Goal: Task Accomplishment & Management: Manage account settings

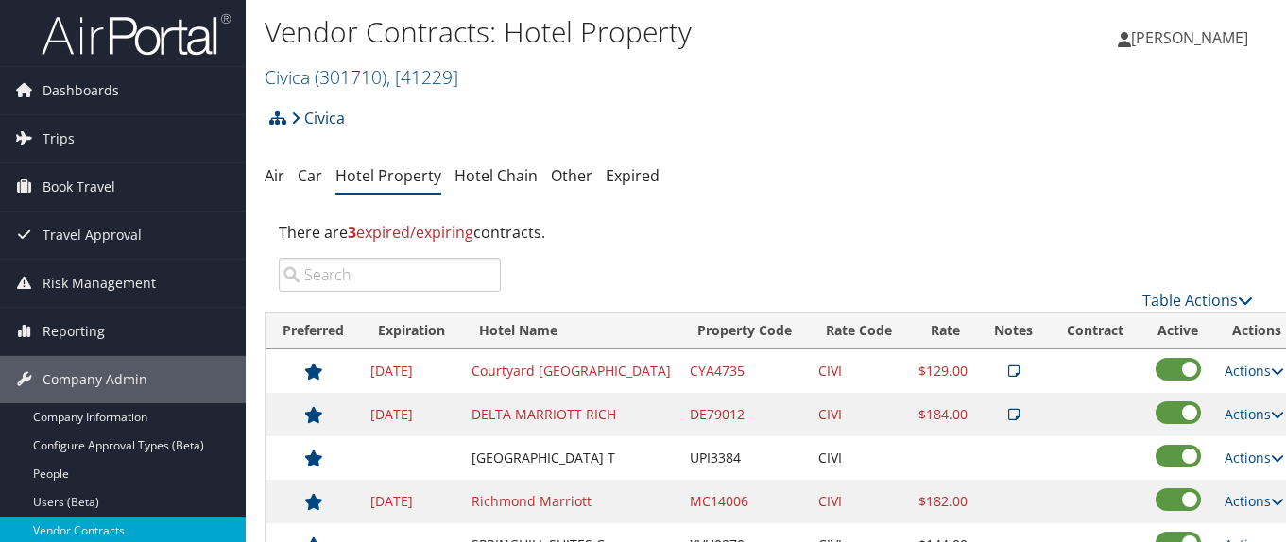
scroll to position [95, 0]
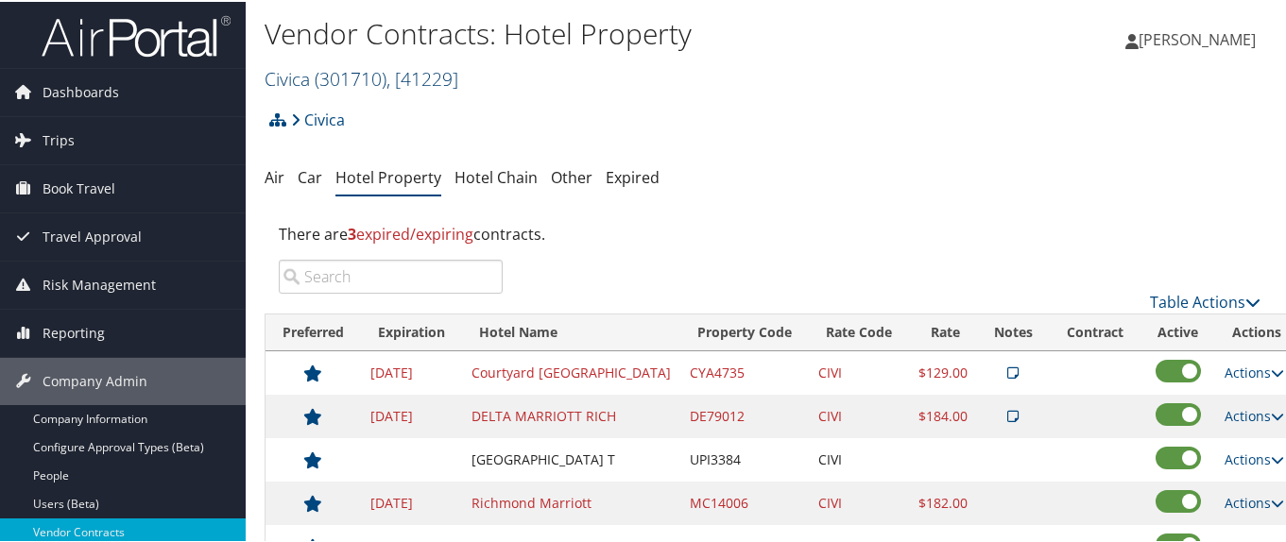
click at [335, 79] on span "( 301710 )" at bounding box center [351, 77] width 72 height 26
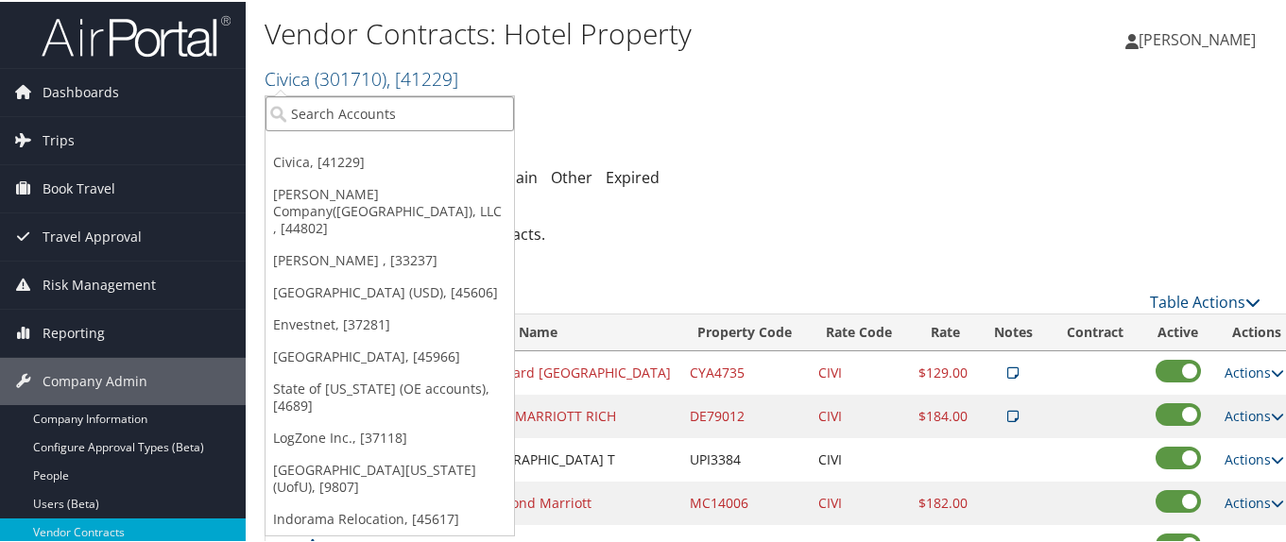
click at [333, 108] on input "search" at bounding box center [390, 112] width 249 height 35
paste input "201002"
type input "201002"
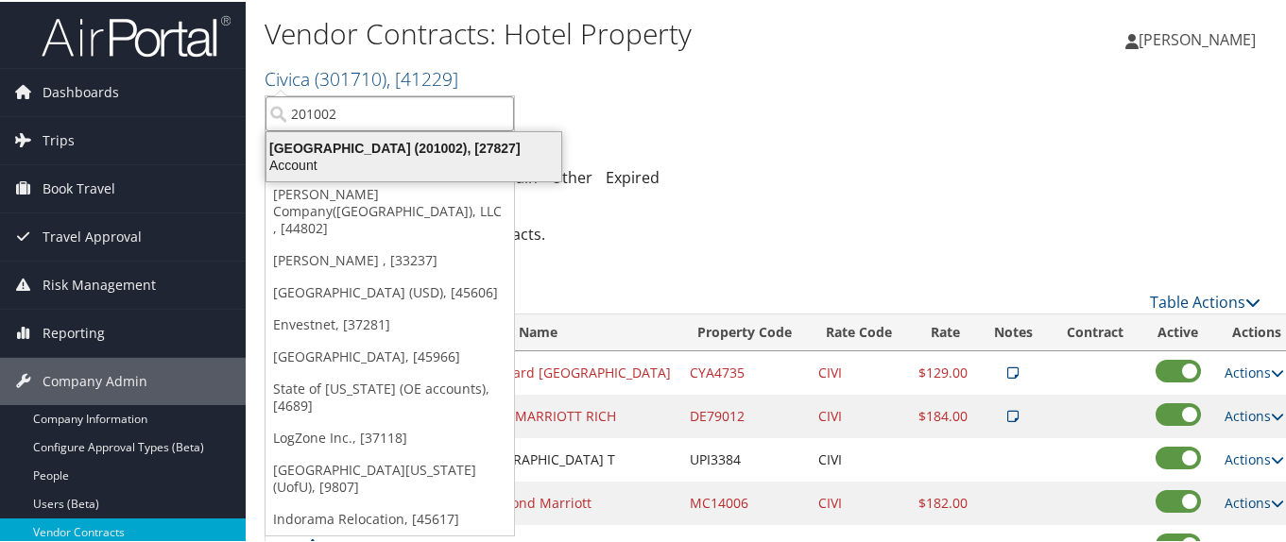
click at [335, 147] on div "[GEOGRAPHIC_DATA] (201002), [27827]" at bounding box center [414, 146] width 318 height 17
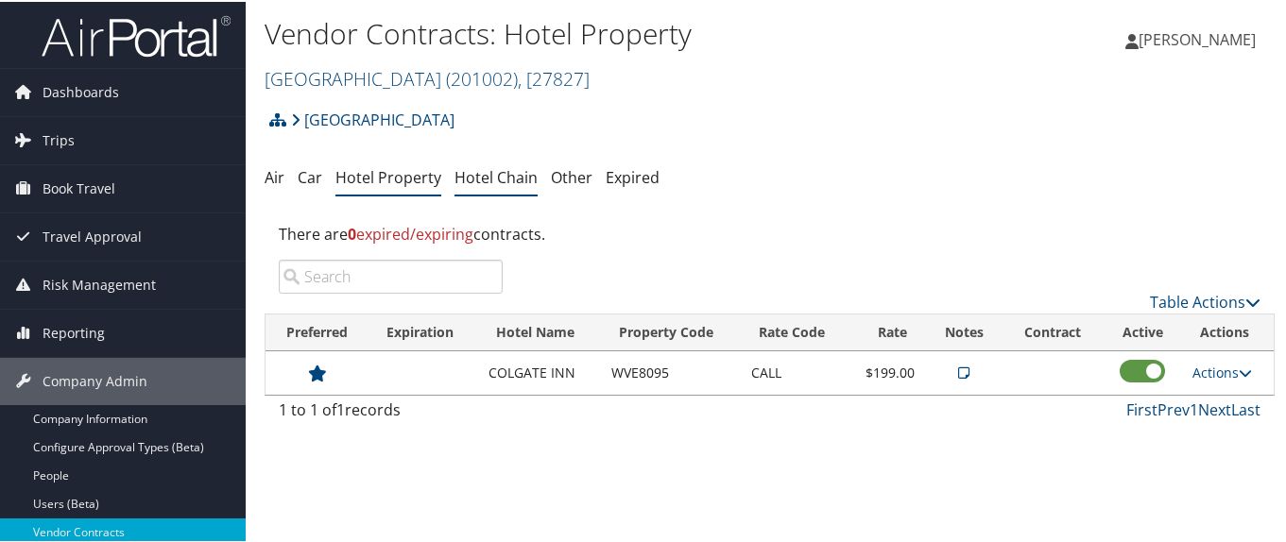
click at [504, 179] on link "Hotel Chain" at bounding box center [496, 175] width 83 height 21
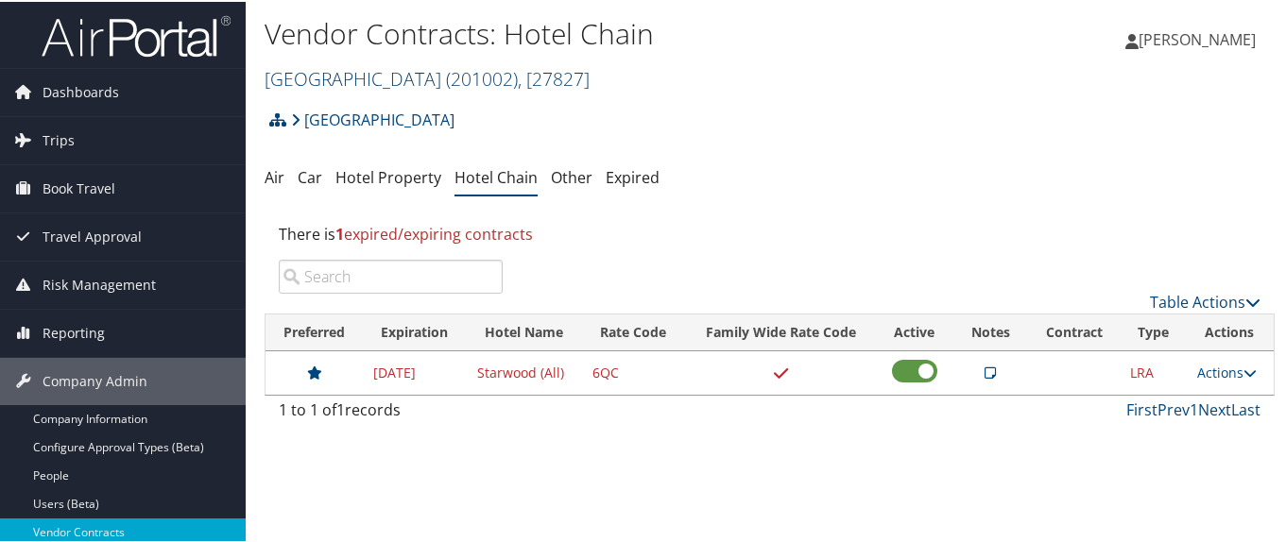
click at [339, 85] on link "[GEOGRAPHIC_DATA] ( 201002 ) , [ 27827 ]" at bounding box center [427, 77] width 325 height 26
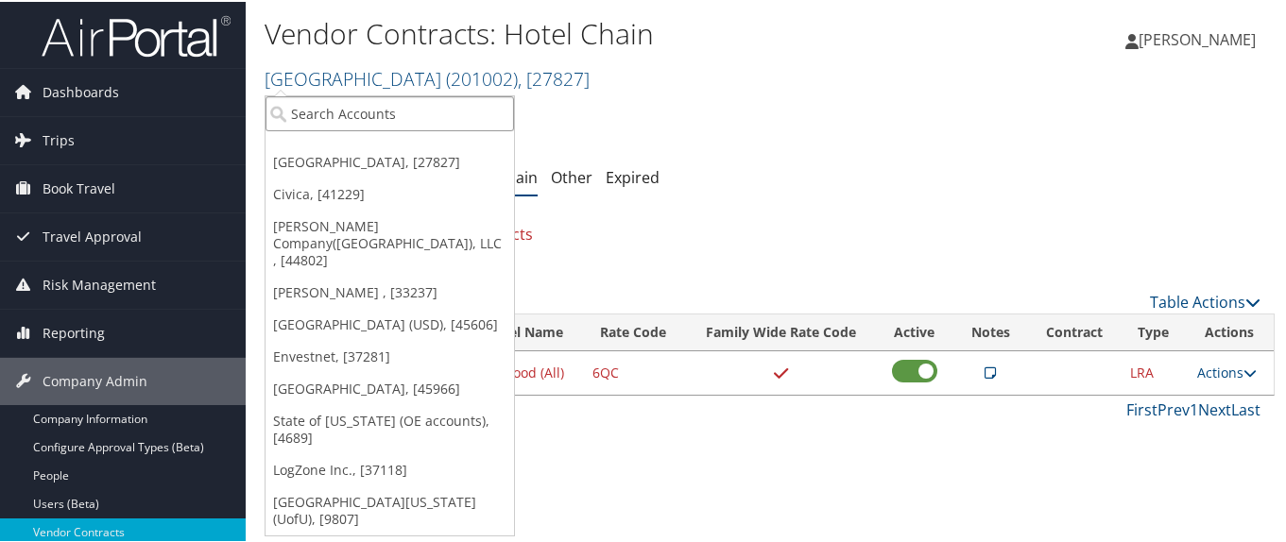
click at [334, 112] on input "search" at bounding box center [390, 112] width 249 height 35
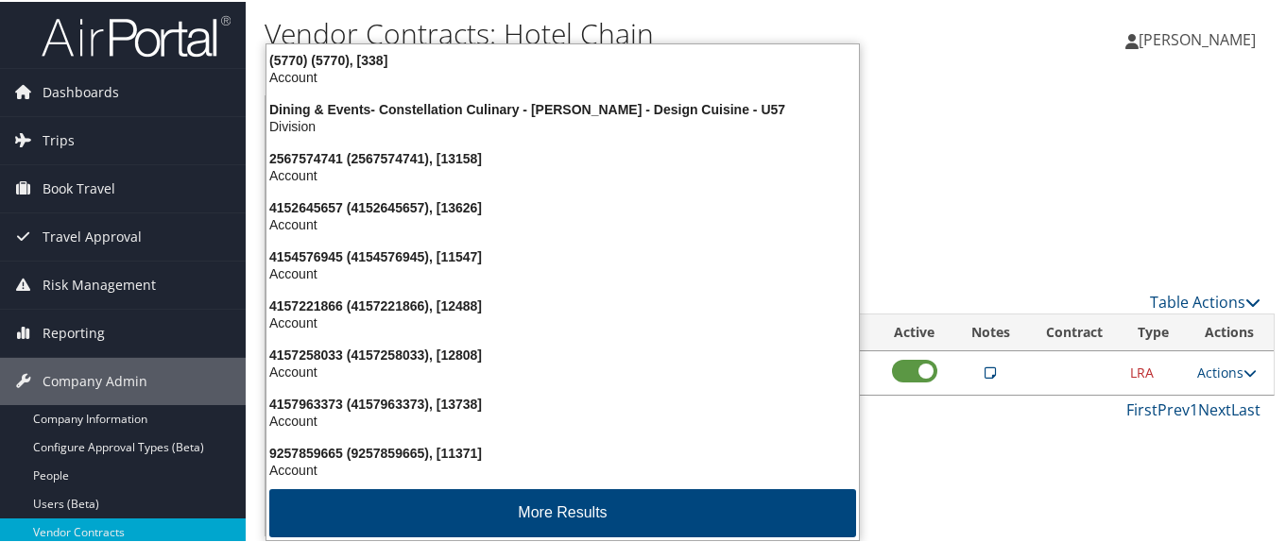
type input "5709"
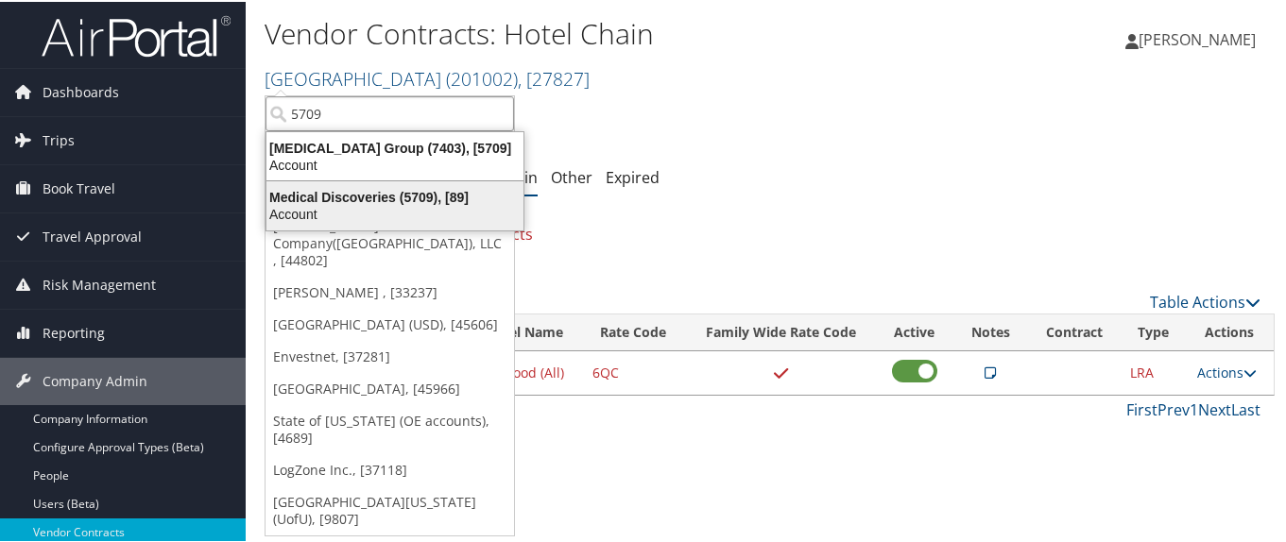
click at [326, 194] on div "Medical Discoveries (5709), [89]" at bounding box center [395, 195] width 280 height 17
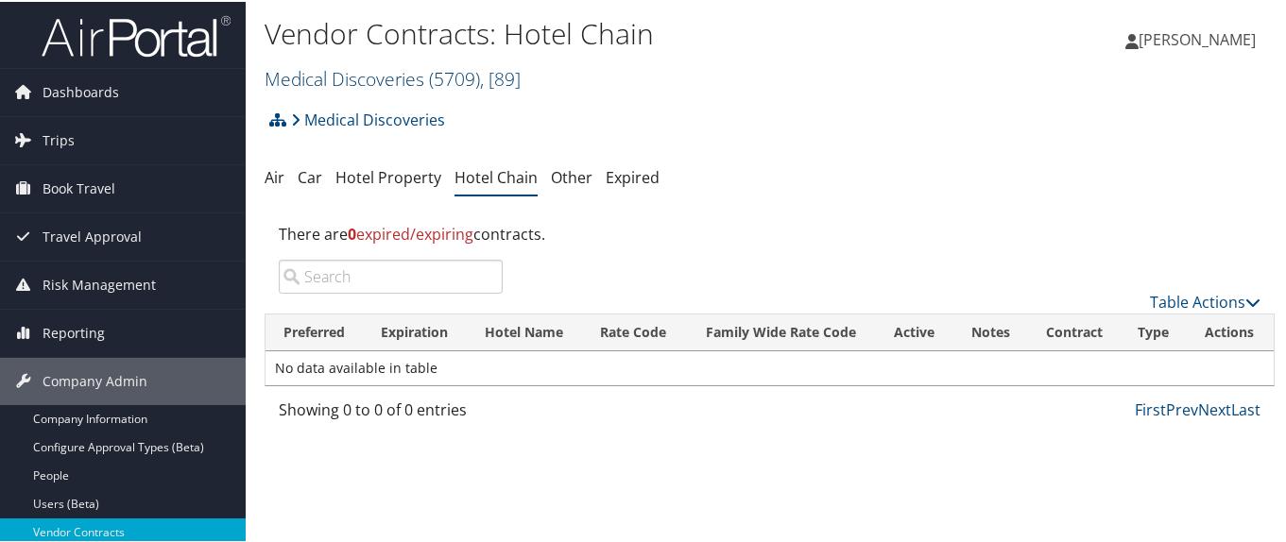
click at [297, 87] on link "Medical Discoveries ( 5709 ) , [ 89 ]" at bounding box center [393, 77] width 256 height 26
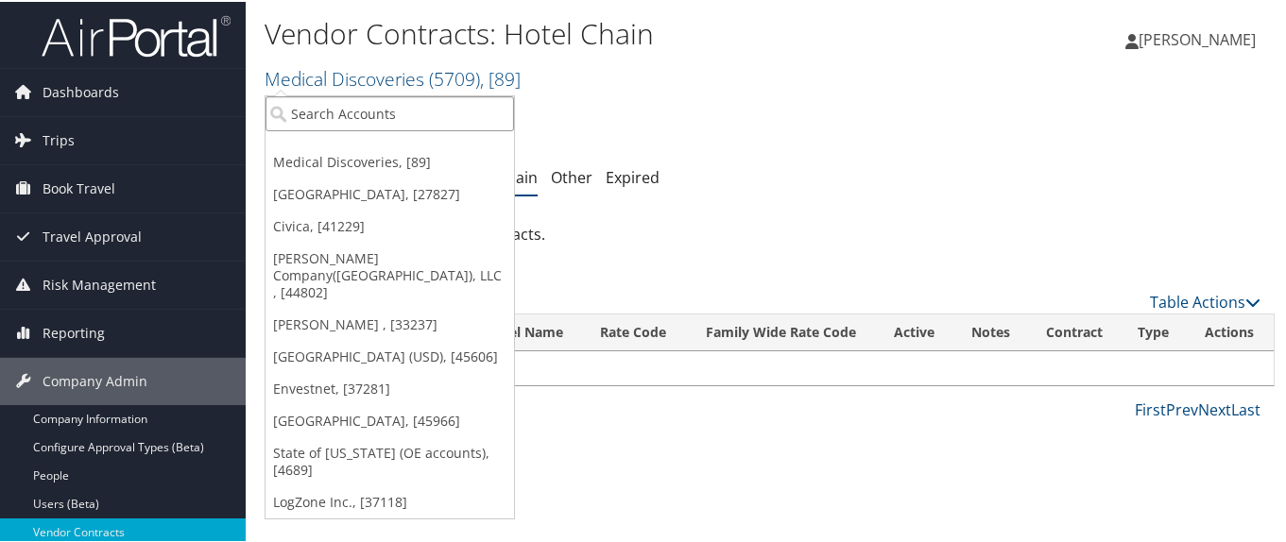
click at [303, 112] on input "search" at bounding box center [390, 112] width 249 height 35
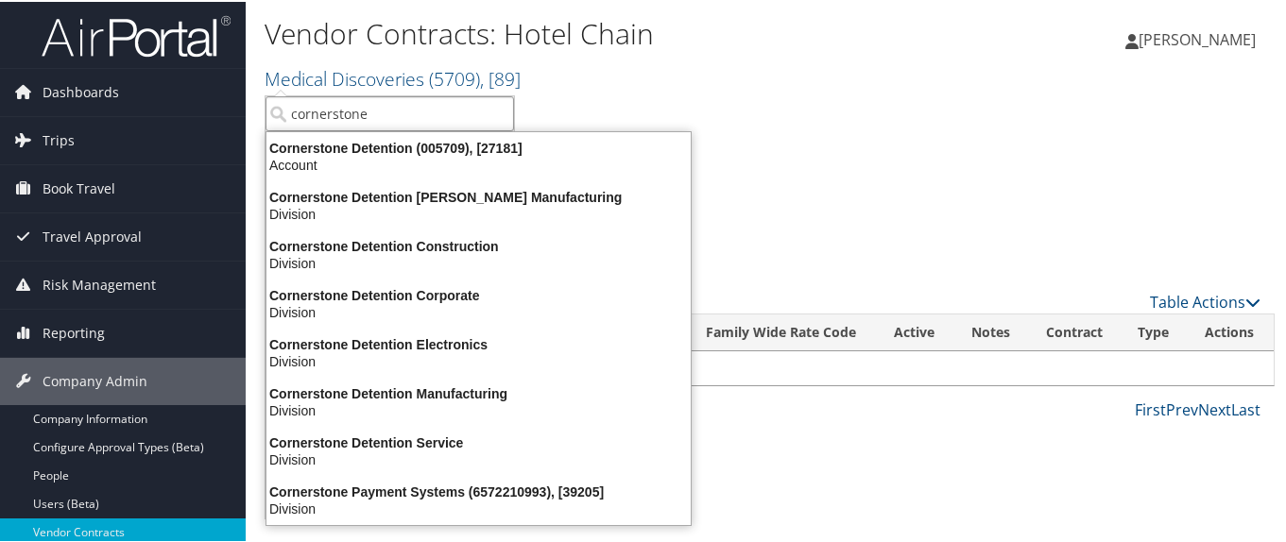
type input "cornerstone d"
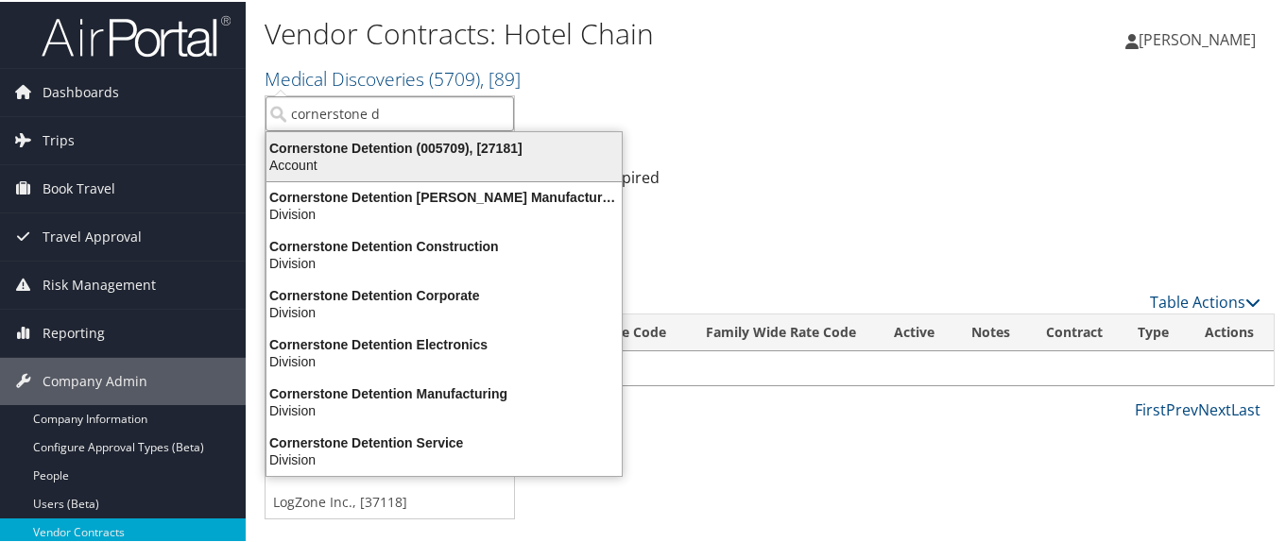
click at [317, 156] on div "Account" at bounding box center [444, 163] width 378 height 17
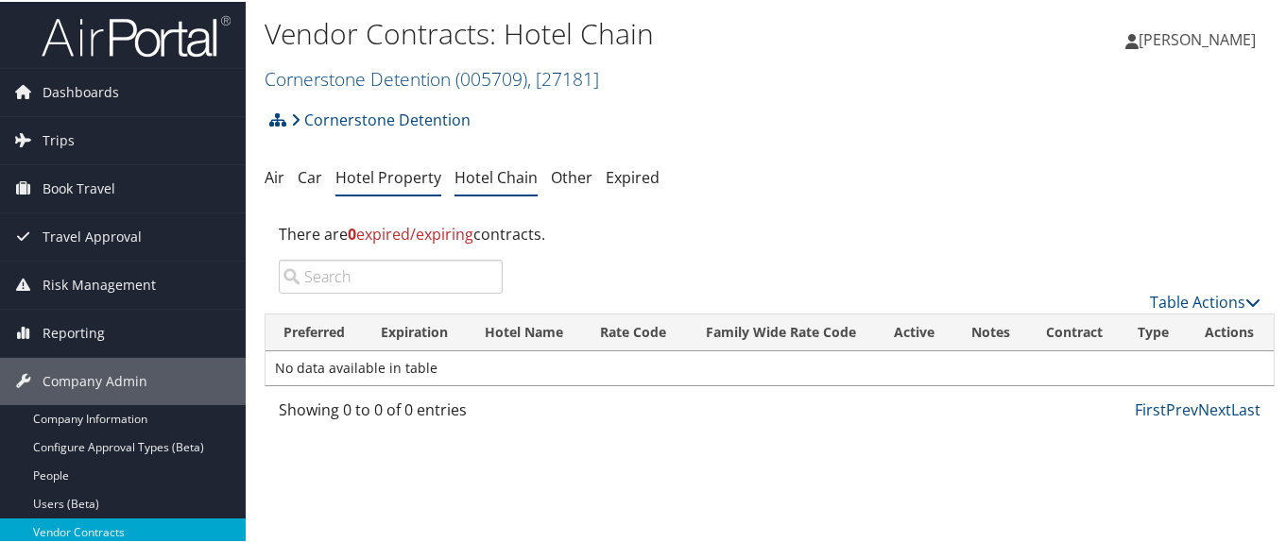
click at [385, 180] on link "Hotel Property" at bounding box center [388, 175] width 106 height 21
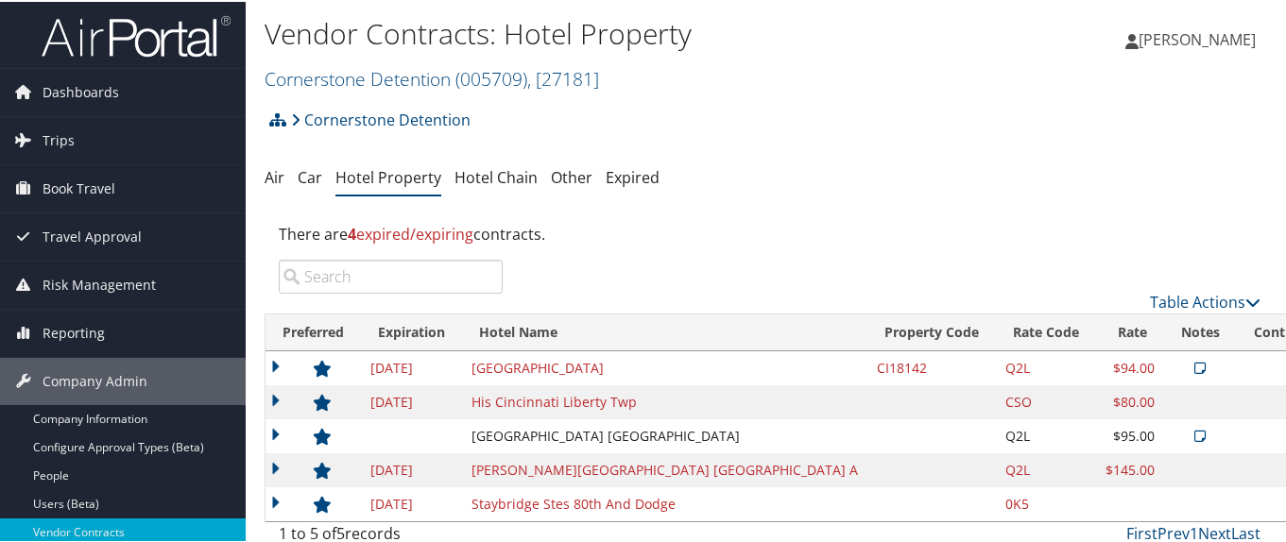
scroll to position [95, 0]
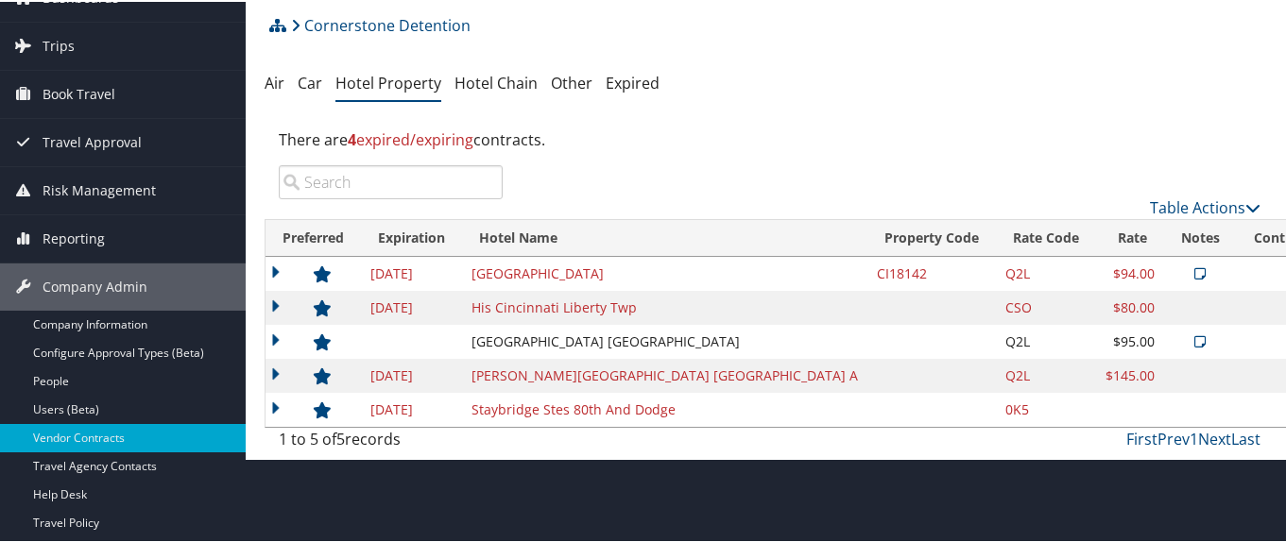
click at [1195, 335] on icon at bounding box center [1200, 340] width 11 height 13
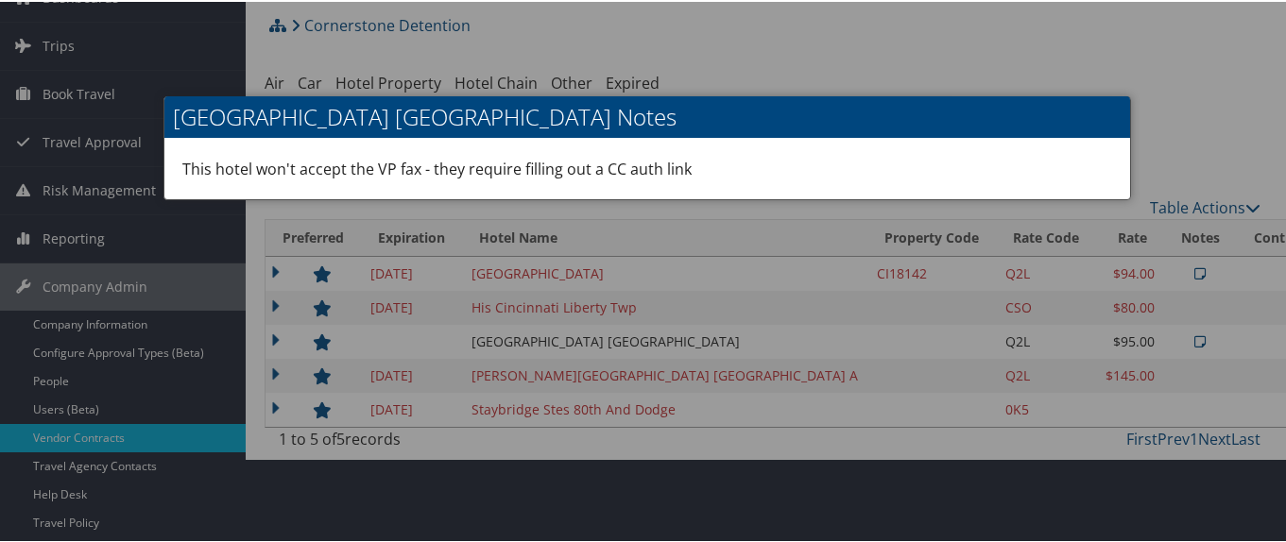
click at [1046, 335] on div at bounding box center [647, 271] width 1294 height 542
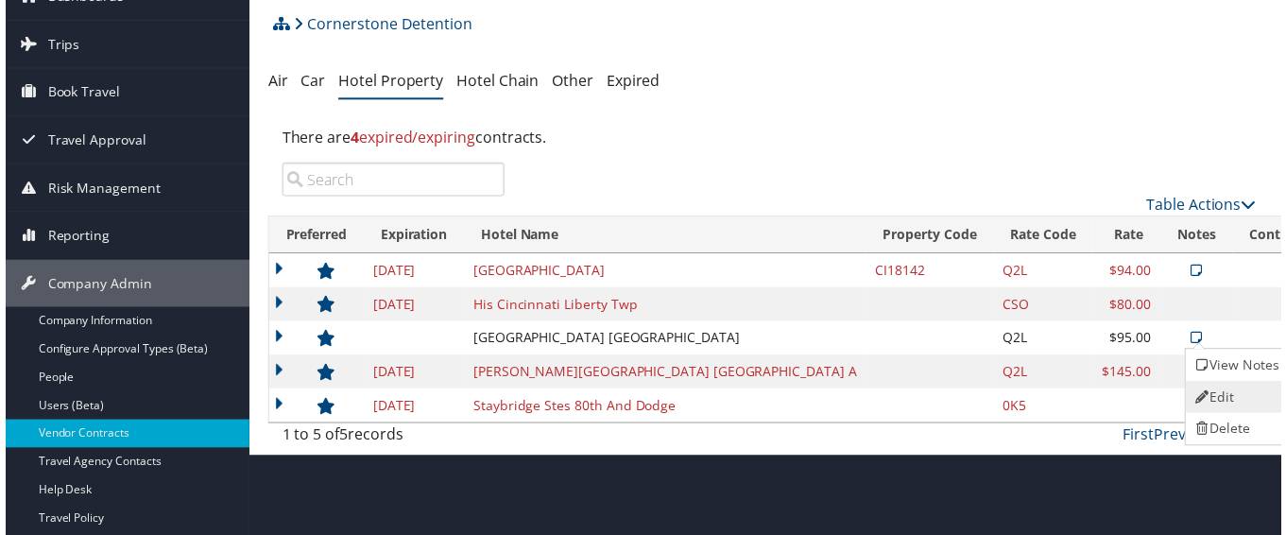
click at [1236, 403] on link "Edit" at bounding box center [1241, 400] width 102 height 32
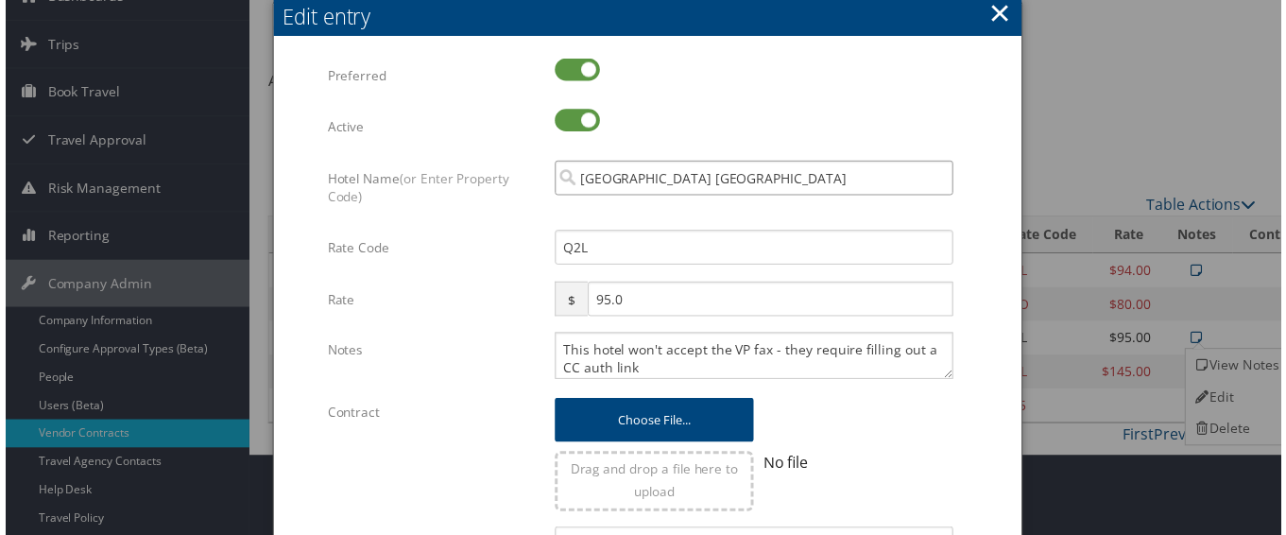
click at [739, 176] on input "La Quinta Inn Ste Pueblo" at bounding box center [755, 179] width 402 height 35
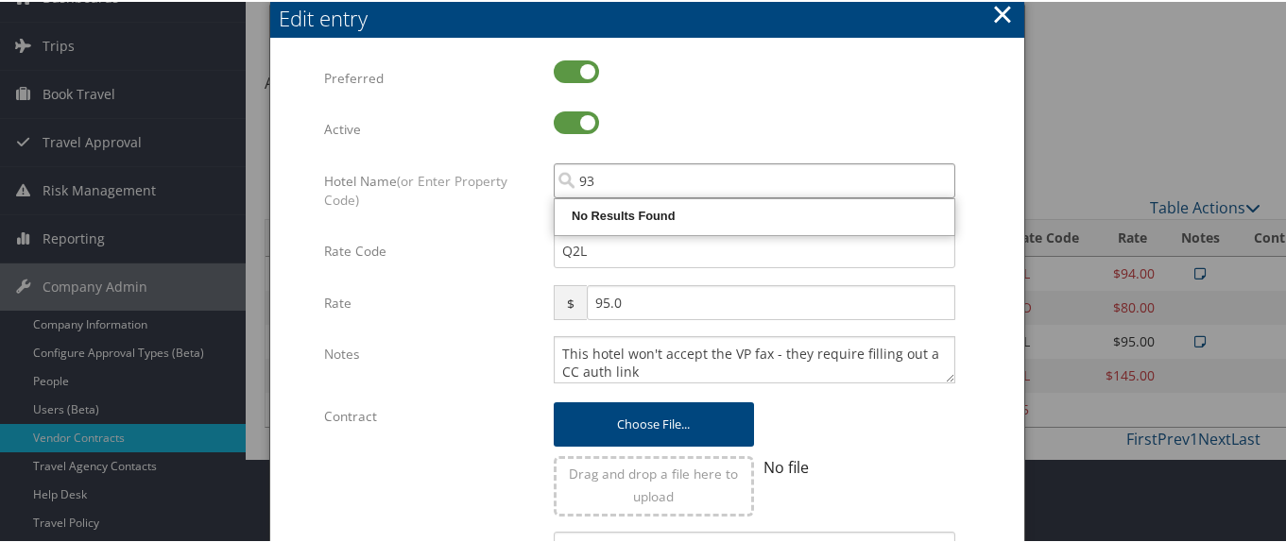
type input "9"
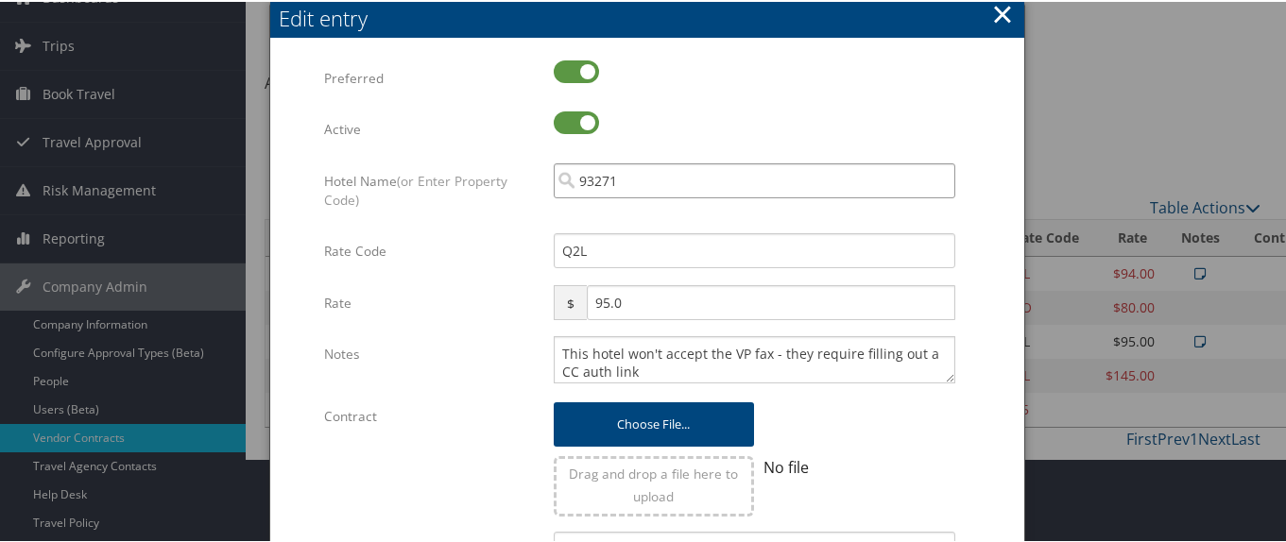
drag, startPoint x: 619, startPoint y: 175, endPoint x: 548, endPoint y: 180, distance: 71.0
click at [548, 180] on div "93271 Multiple values The selected items contain different values for this inpu…" at bounding box center [755, 187] width 430 height 50
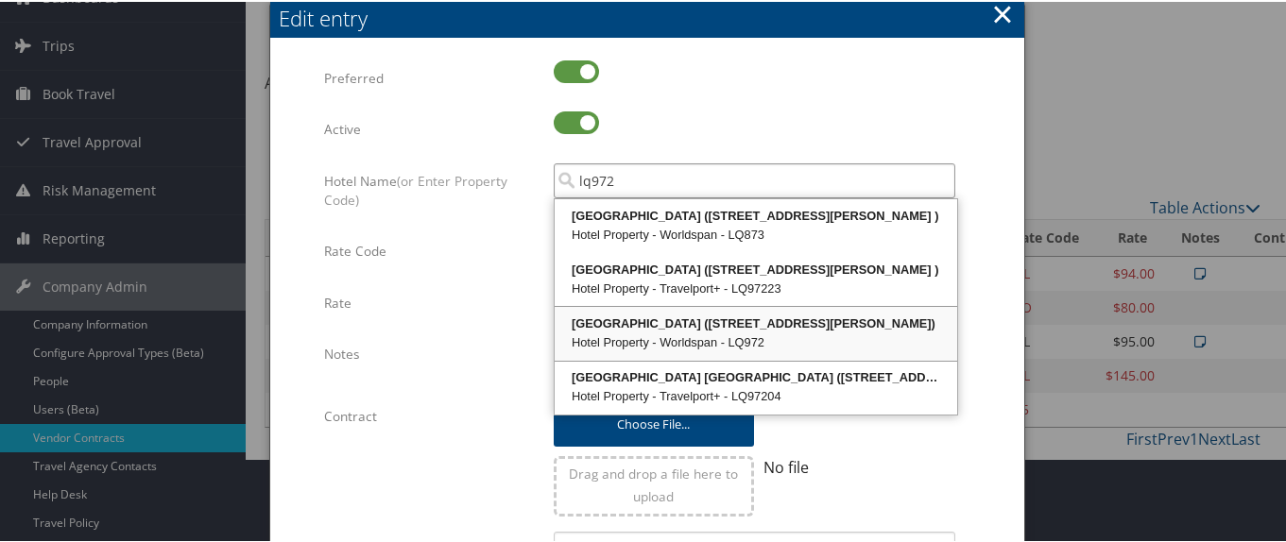
click at [661, 331] on div "La Quinta Inn Ste Pueblo (4801 North Elizabeth St)" at bounding box center [756, 322] width 397 height 19
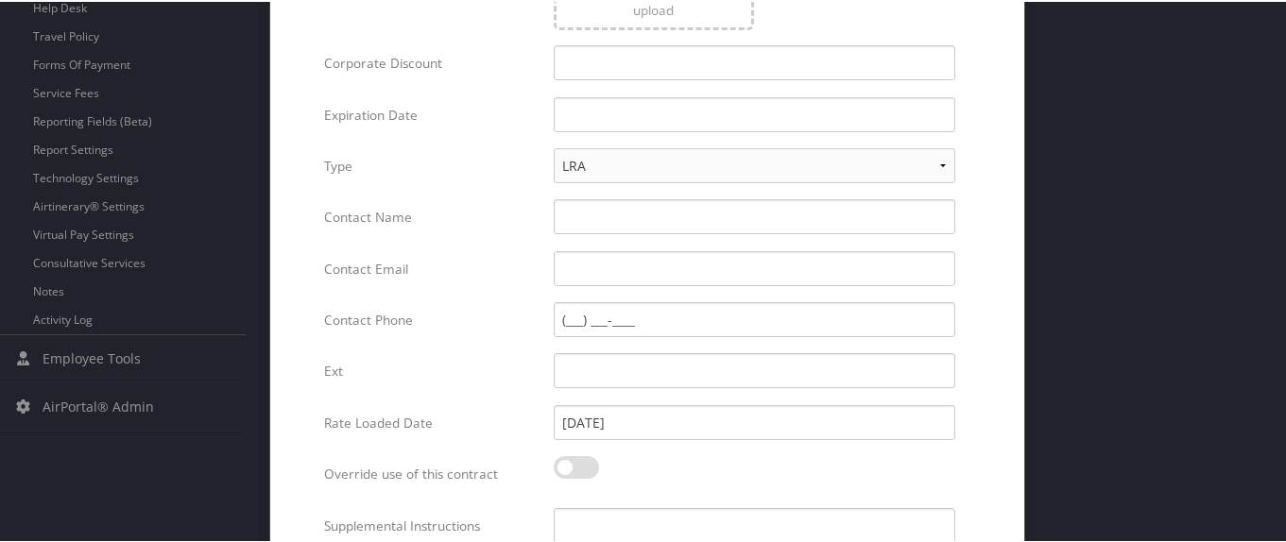
scroll to position [712, 0]
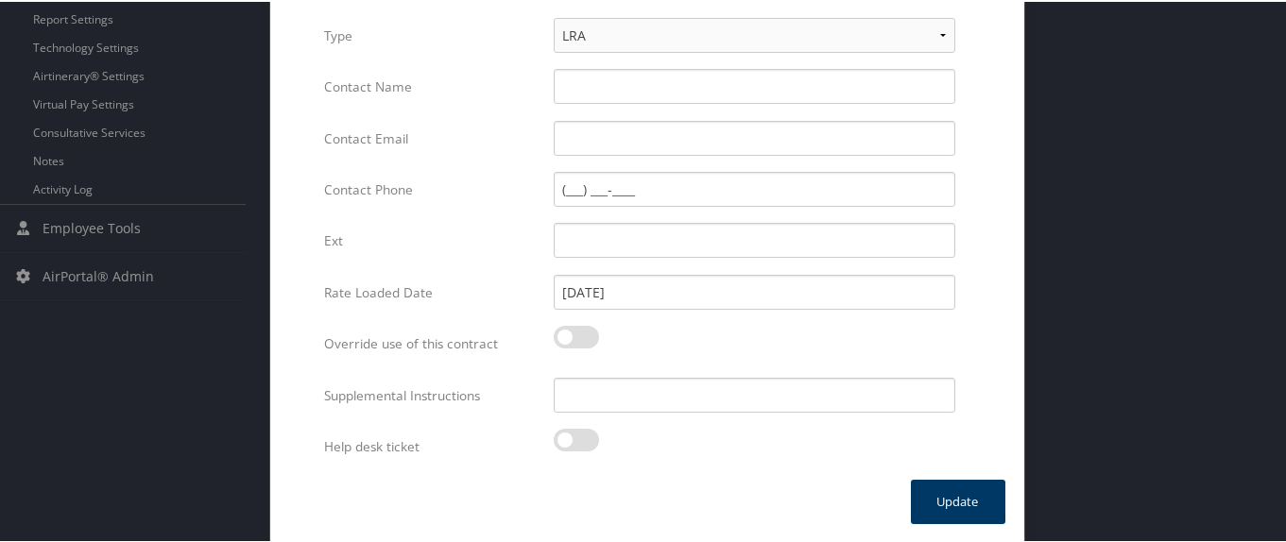
type input "La Quinta Inn Ste Pueblo"
click at [942, 501] on button "Update" at bounding box center [958, 500] width 95 height 44
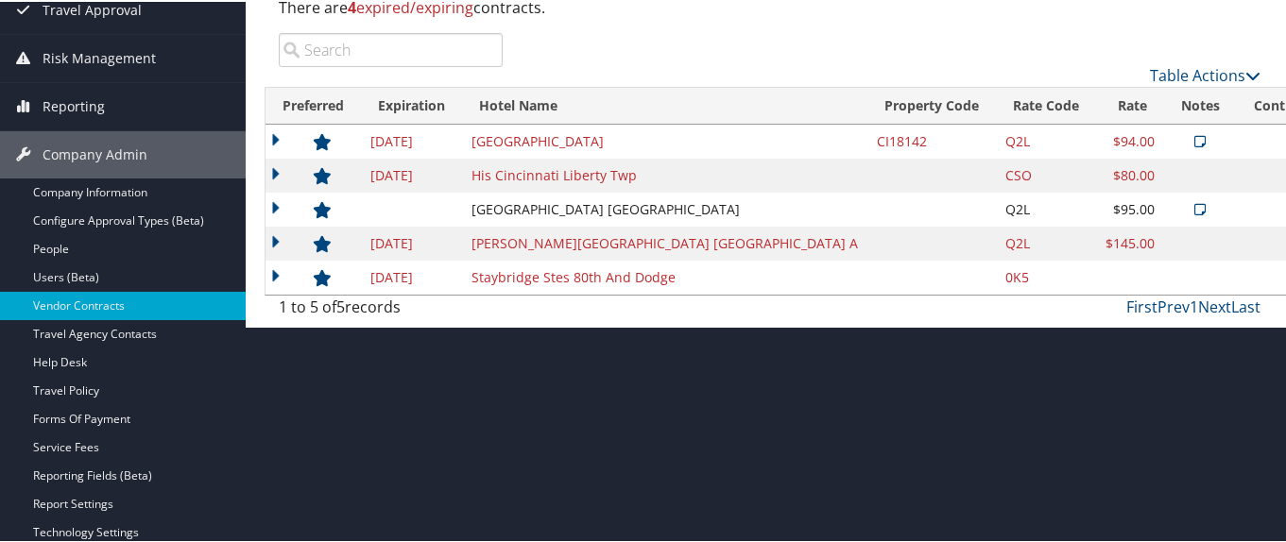
scroll to position [185, 0]
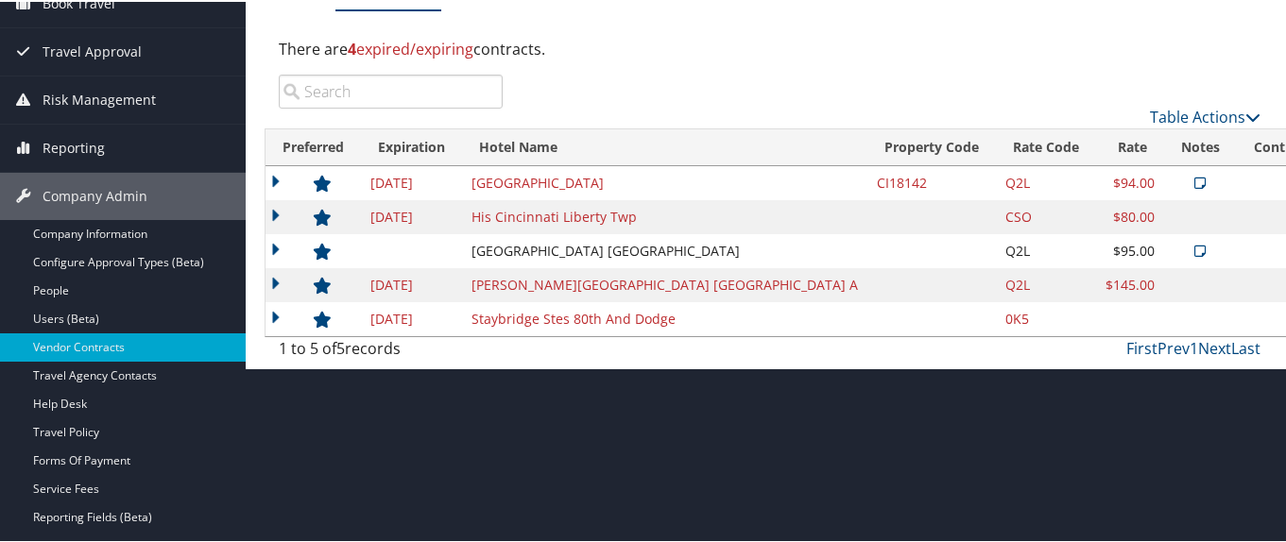
click at [271, 244] on td at bounding box center [313, 249] width 95 height 34
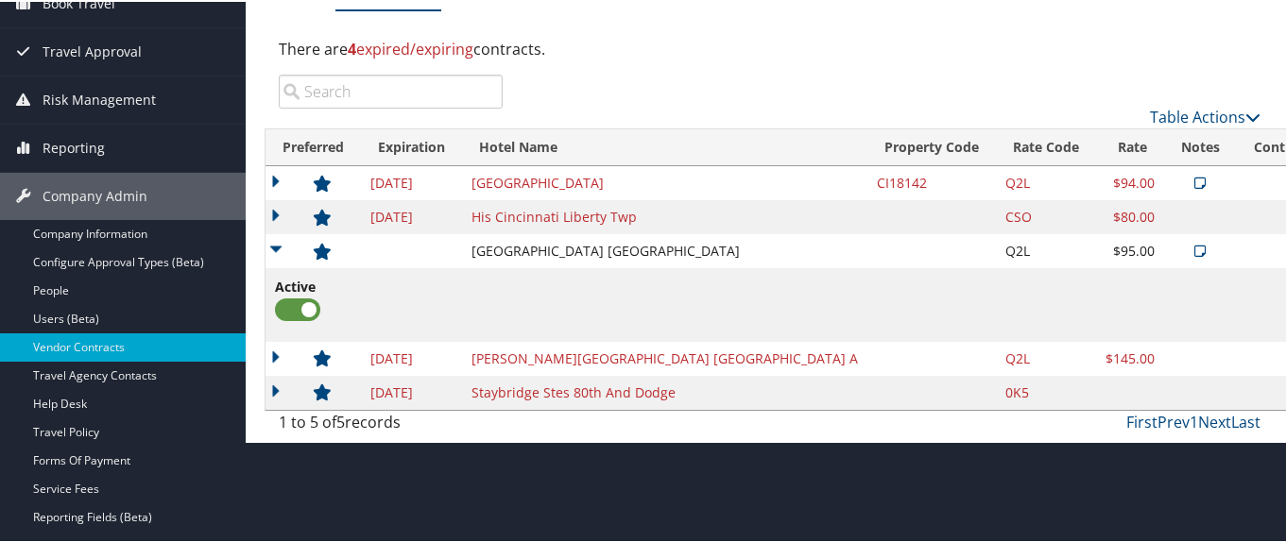
click at [271, 244] on td at bounding box center [313, 249] width 95 height 34
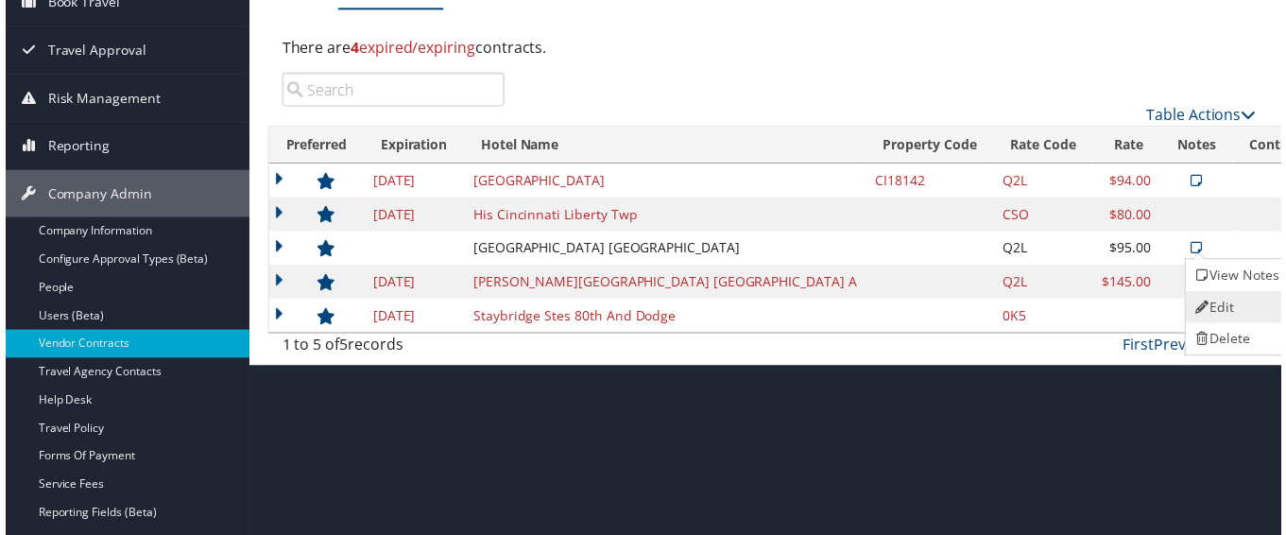
click at [1241, 308] on link "Edit" at bounding box center [1241, 309] width 102 height 32
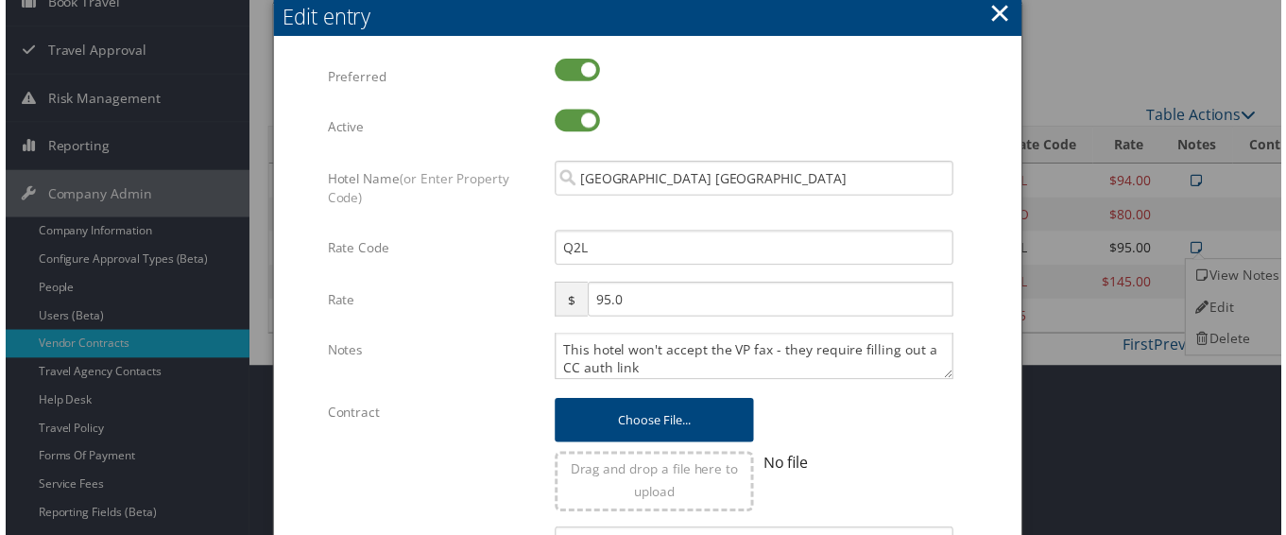
click at [998, 17] on button "×" at bounding box center [1002, 12] width 22 height 38
